Goal: Navigation & Orientation: Find specific page/section

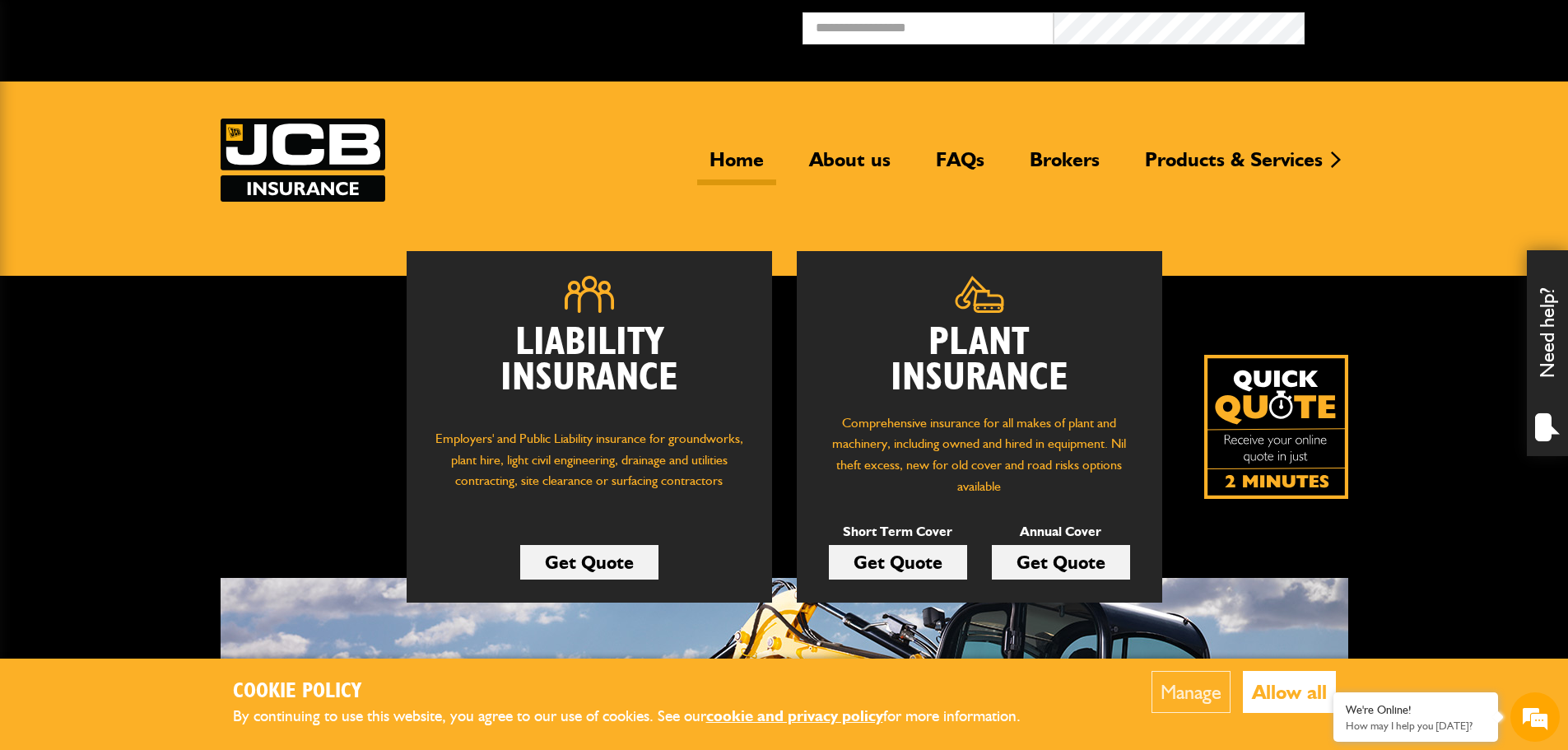
click at [1425, 82] on header "Home About us FAQs Brokers Products & Services Construction insurance Car and c…" at bounding box center [784, 179] width 1568 height 195
click at [1407, 39] on div "Broker Login" at bounding box center [1430, 28] width 252 height 32
click at [1449, 124] on header "Home About us FAQs Brokers Products & Services Construction insurance Car and c…" at bounding box center [784, 179] width 1568 height 195
click at [860, 163] on link "About us" at bounding box center [849, 166] width 106 height 38
